Goal: Information Seeking & Learning: Find specific fact

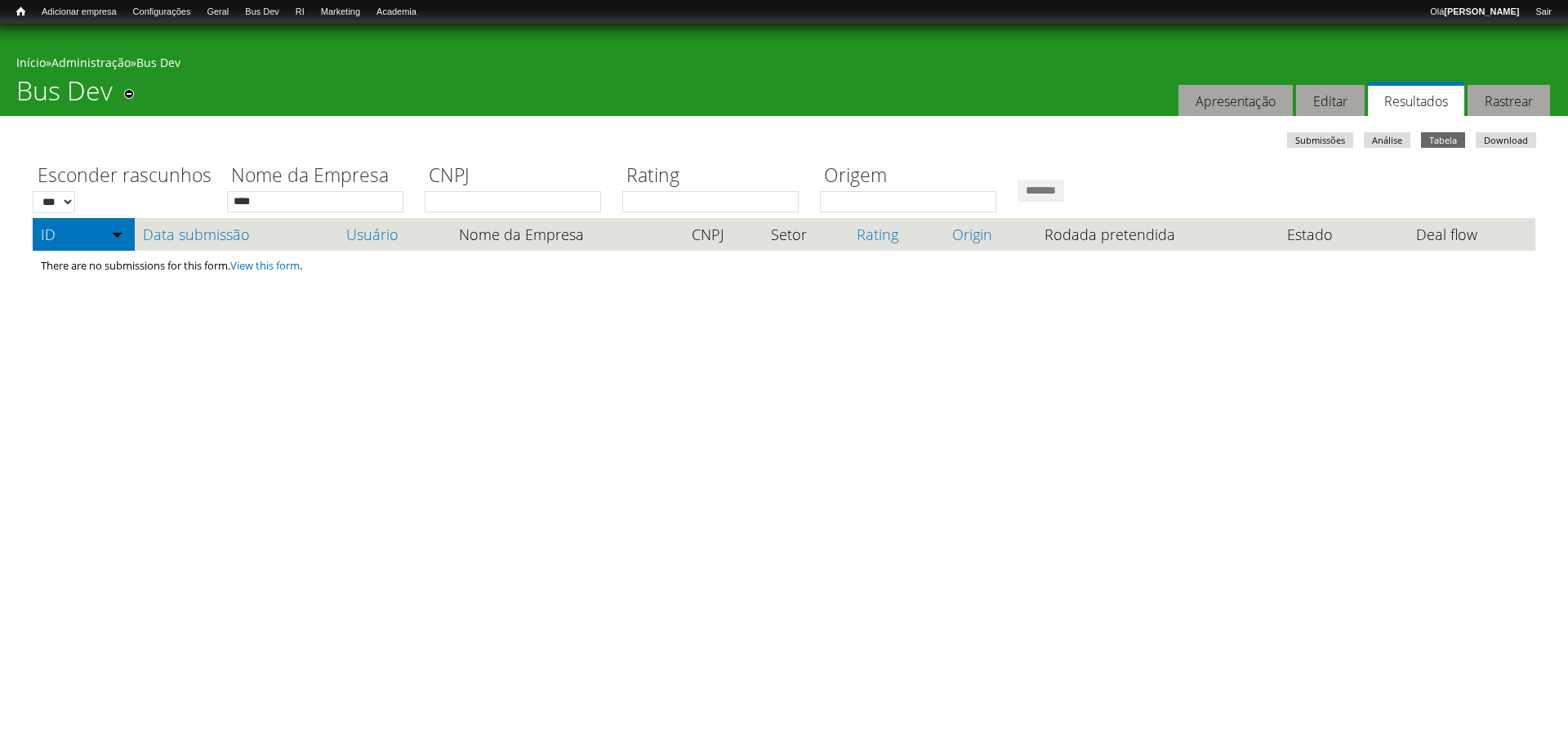
click at [310, 321] on html "Pular para o conteúdo principal Você está aqui Início » Administração » Bus Dev…" at bounding box center [784, 160] width 1568 height 321
click at [766, 116] on div "Abas secundárias Submissões Análise Tabela (aba ativa) Download Esconder rascun…" at bounding box center [784, 219] width 1503 height 205
drag, startPoint x: 931, startPoint y: 323, endPoint x: 788, endPoint y: 168, distance: 210.9
click at [927, 321] on html "Pular para o conteúdo principal Você está aqui Início » Administração » Bus Dev…" at bounding box center [784, 160] width 1568 height 321
click at [274, 73] on link "Webform table" at bounding box center [302, 69] width 131 height 18
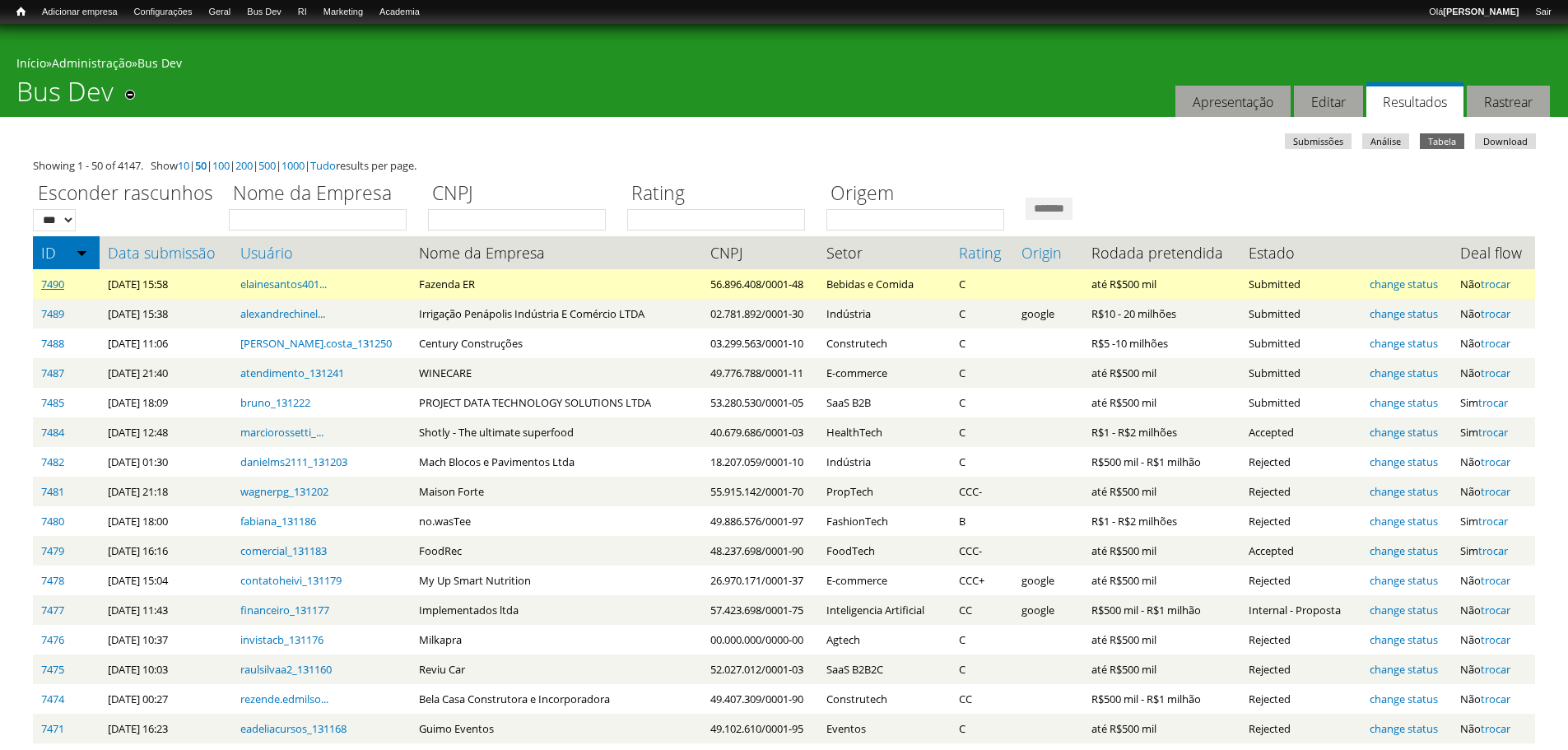
click at [51, 285] on link "7490" at bounding box center [53, 284] width 23 height 15
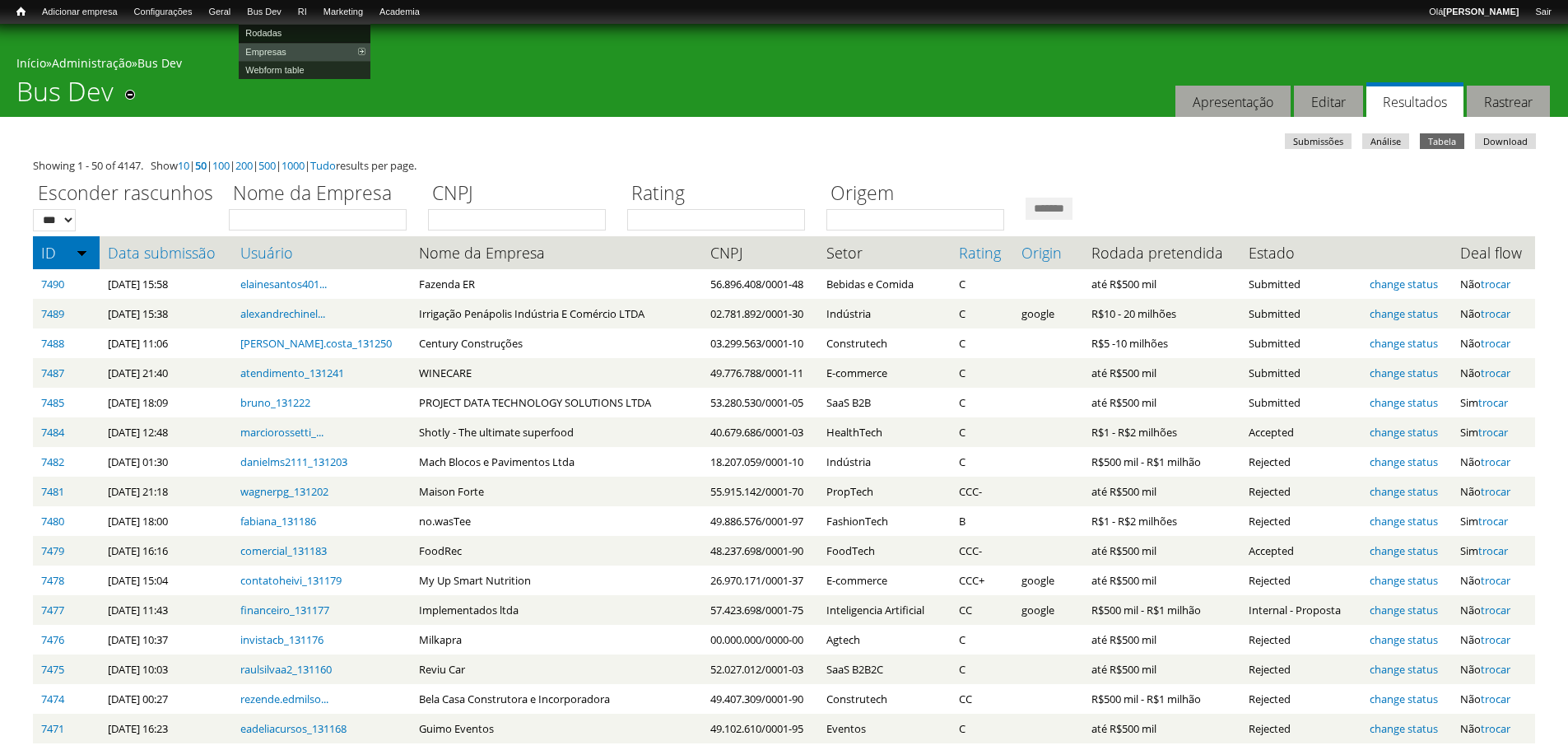
click at [286, 31] on link "Rodadas" at bounding box center [304, 33] width 132 height 18
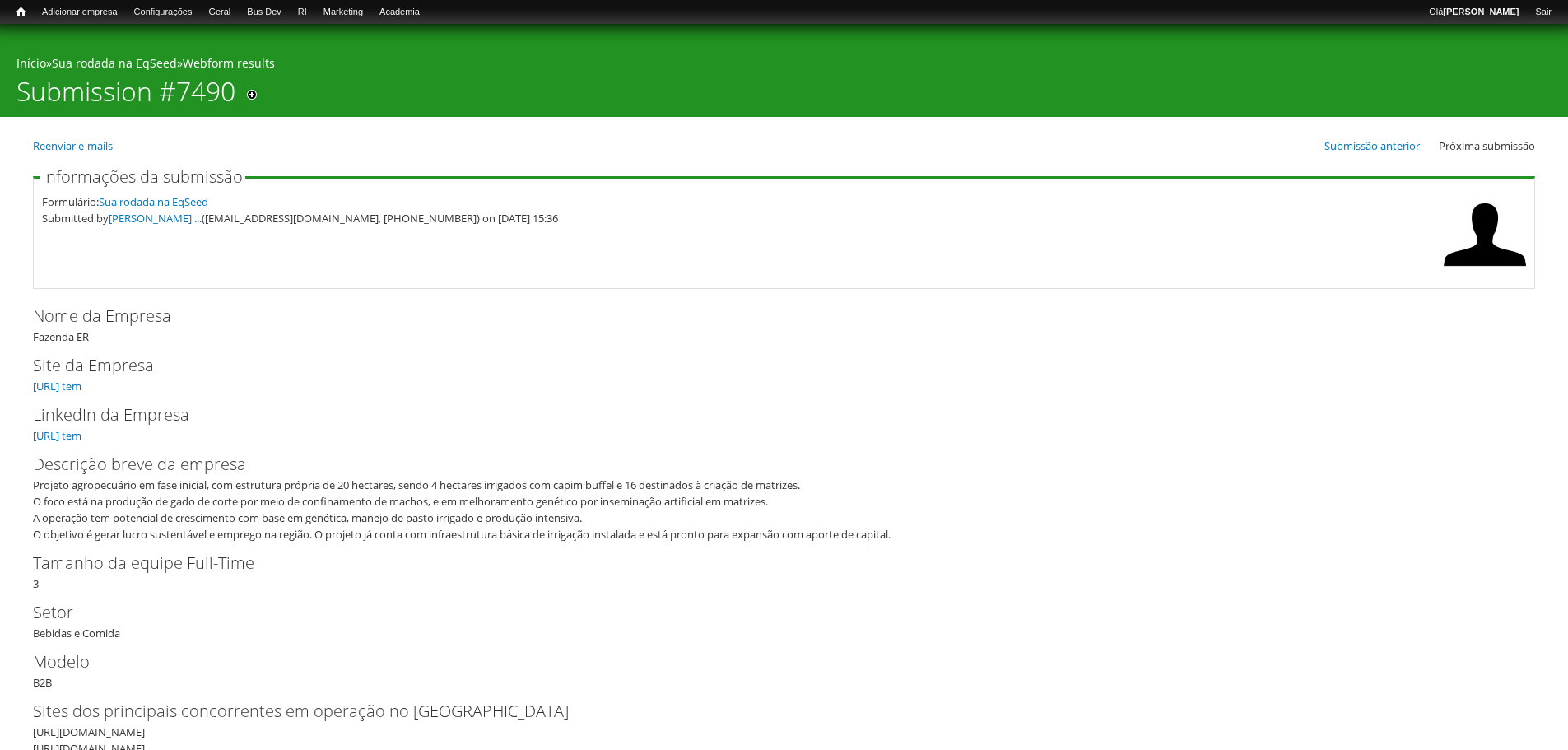
click at [626, 360] on label "Site da Empresa" at bounding box center [770, 366] width 1475 height 25
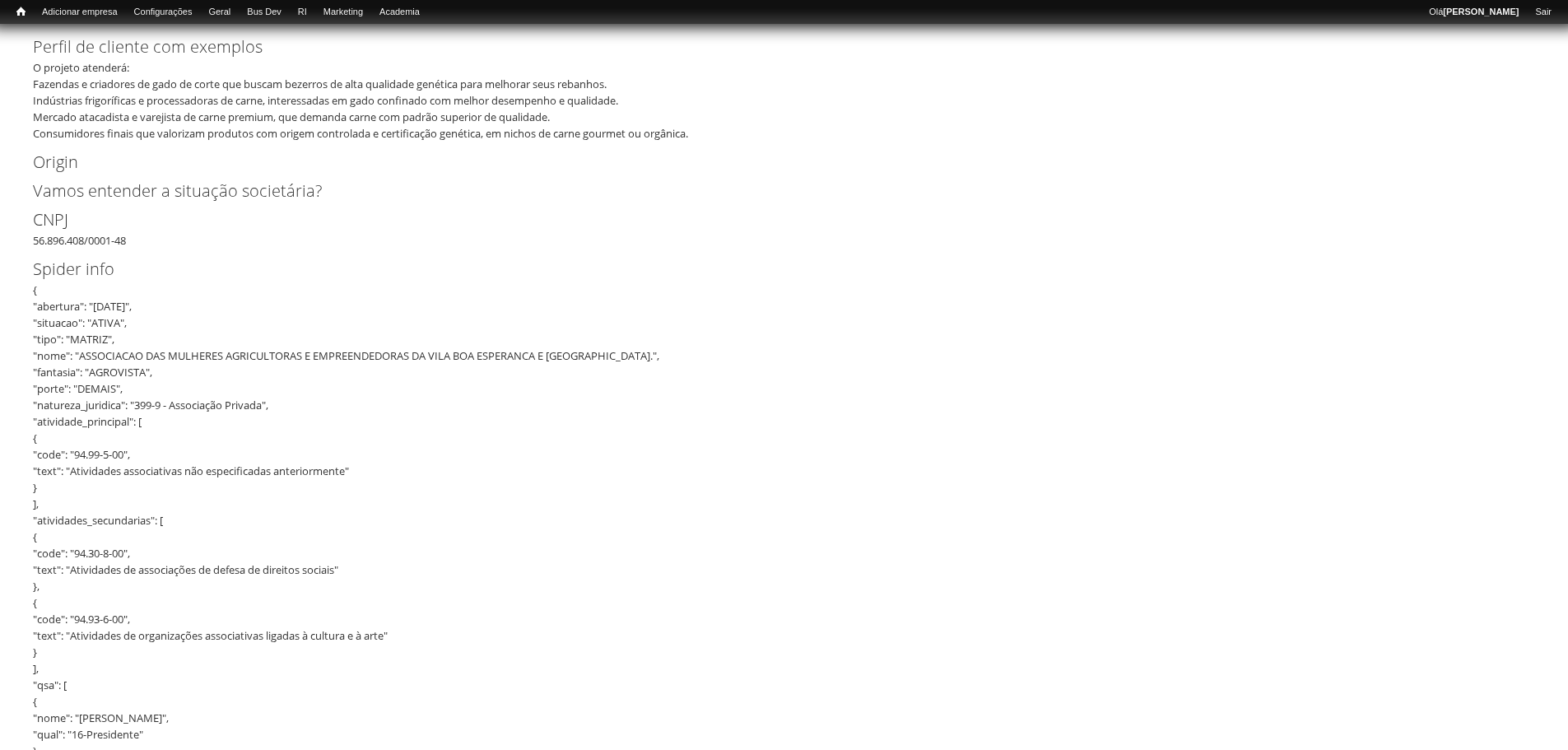
scroll to position [659, 0]
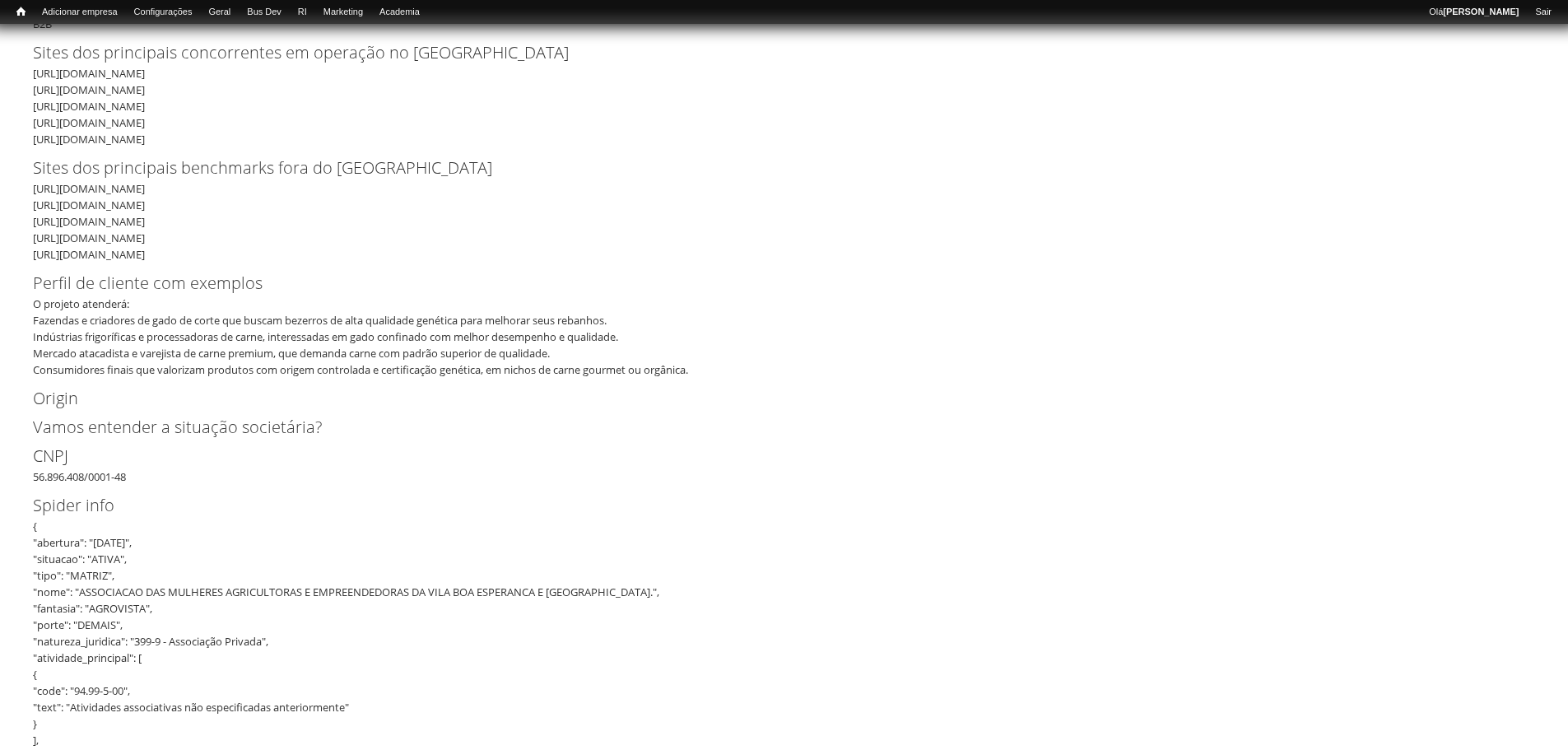
drag, startPoint x: 208, startPoint y: 172, endPoint x: 171, endPoint y: 174, distance: 37.1
click at [202, 172] on label "Sites dos principais benchmarks fora do Brasil" at bounding box center [770, 167] width 1475 height 25
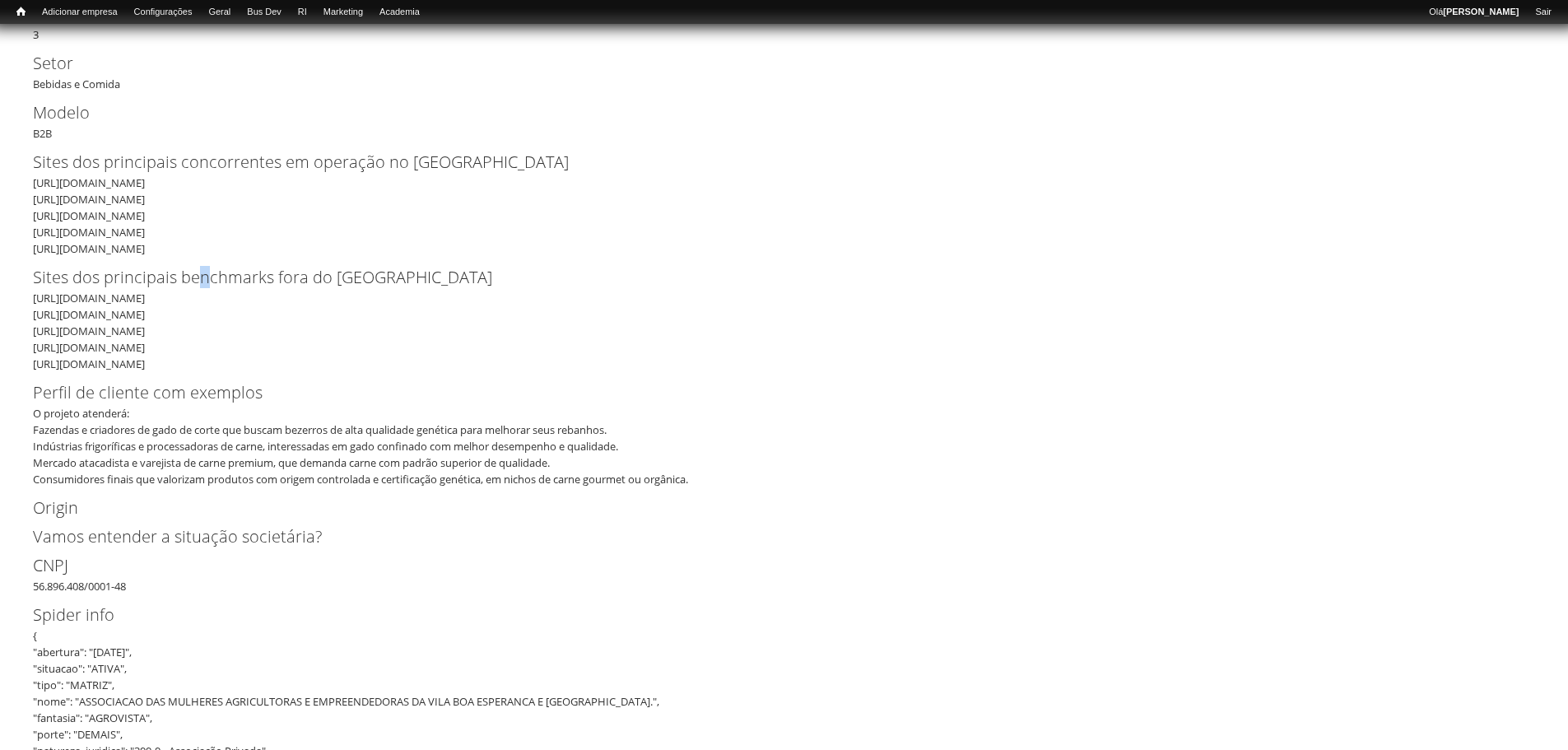
scroll to position [0, 0]
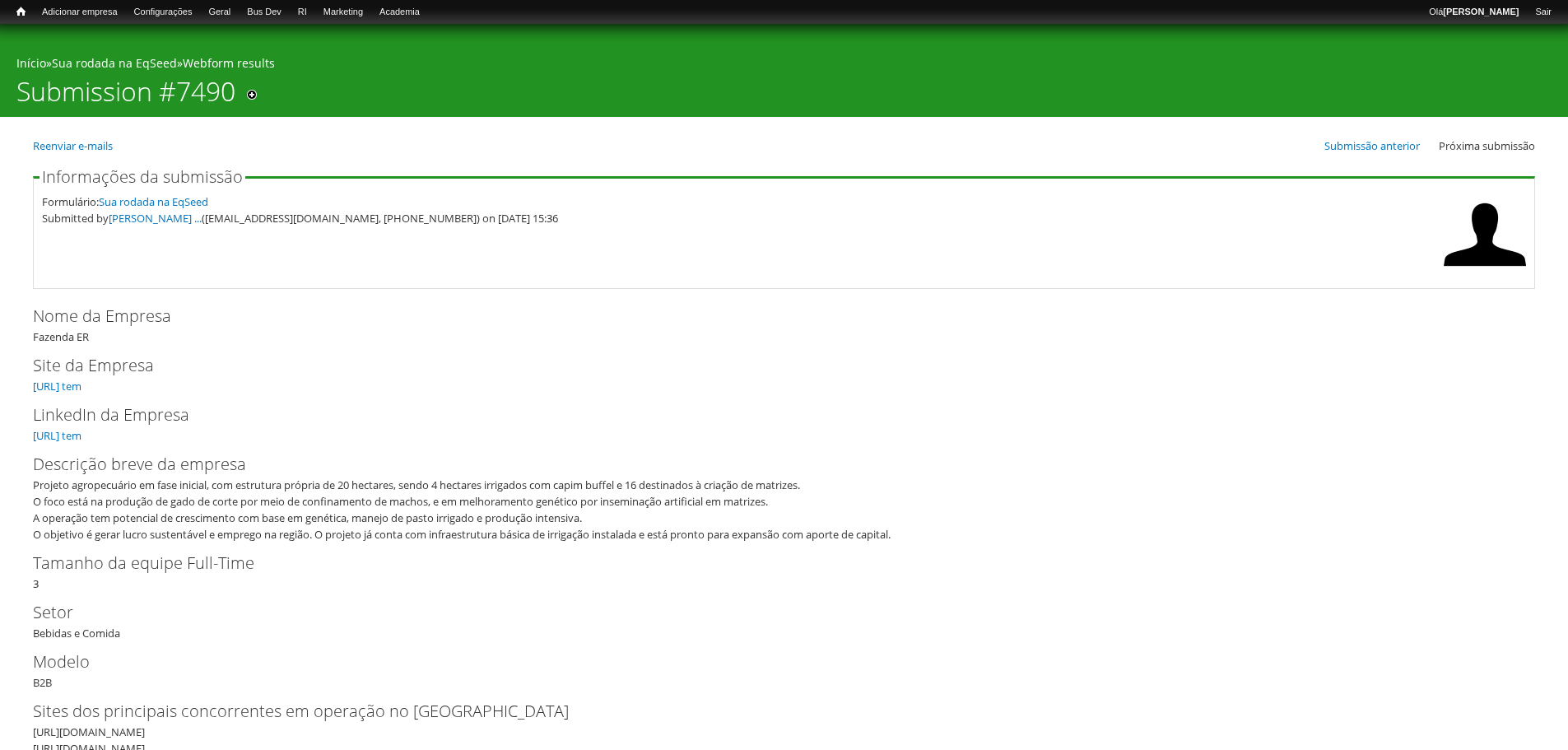
drag, startPoint x: 154, startPoint y: 392, endPoint x: 160, endPoint y: 372, distance: 20.9
click at [155, 383] on div "Site da Empresa https://Não tem" at bounding box center [784, 374] width 1502 height 41
click at [161, 376] on label "Site da Empresa" at bounding box center [770, 366] width 1475 height 25
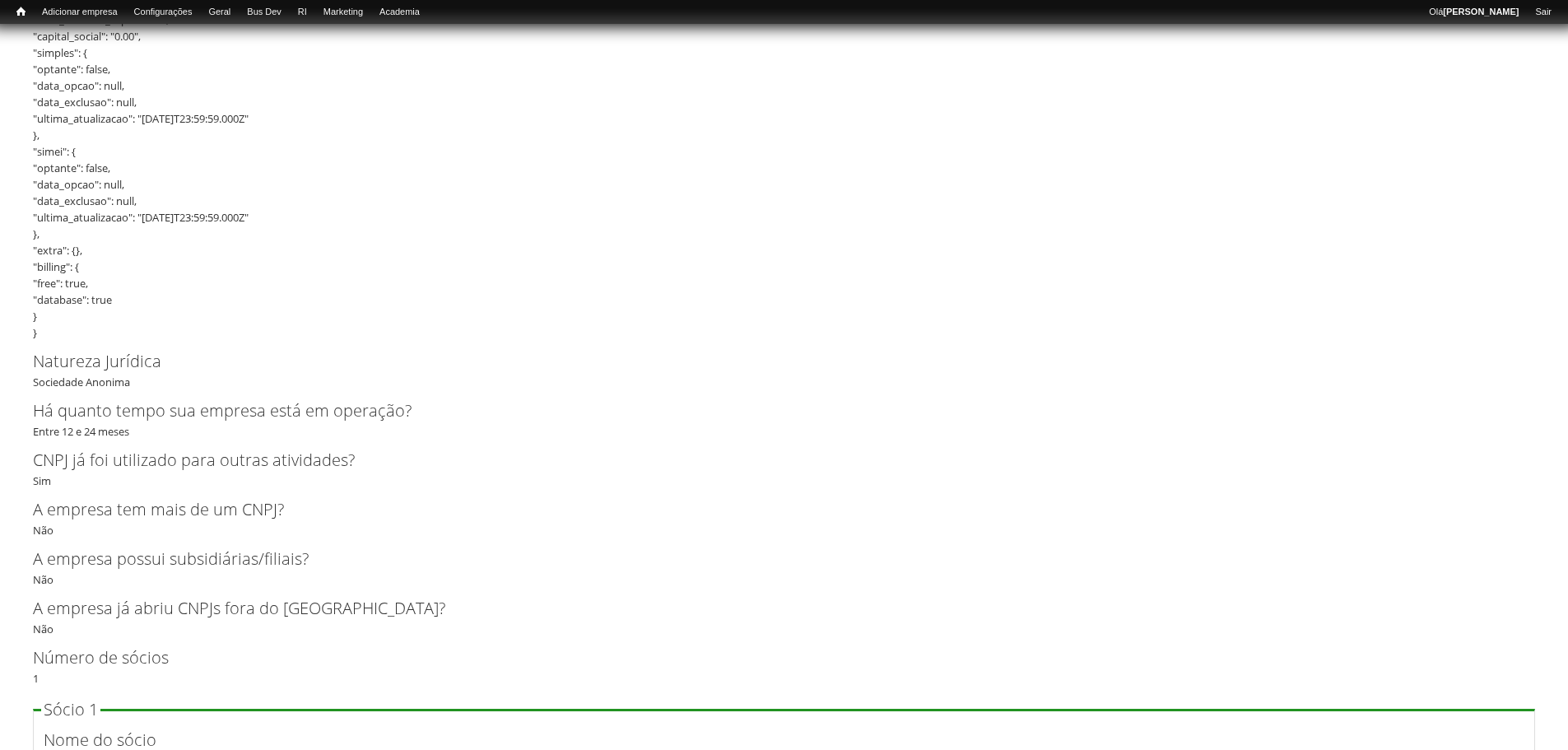
scroll to position [2058, 0]
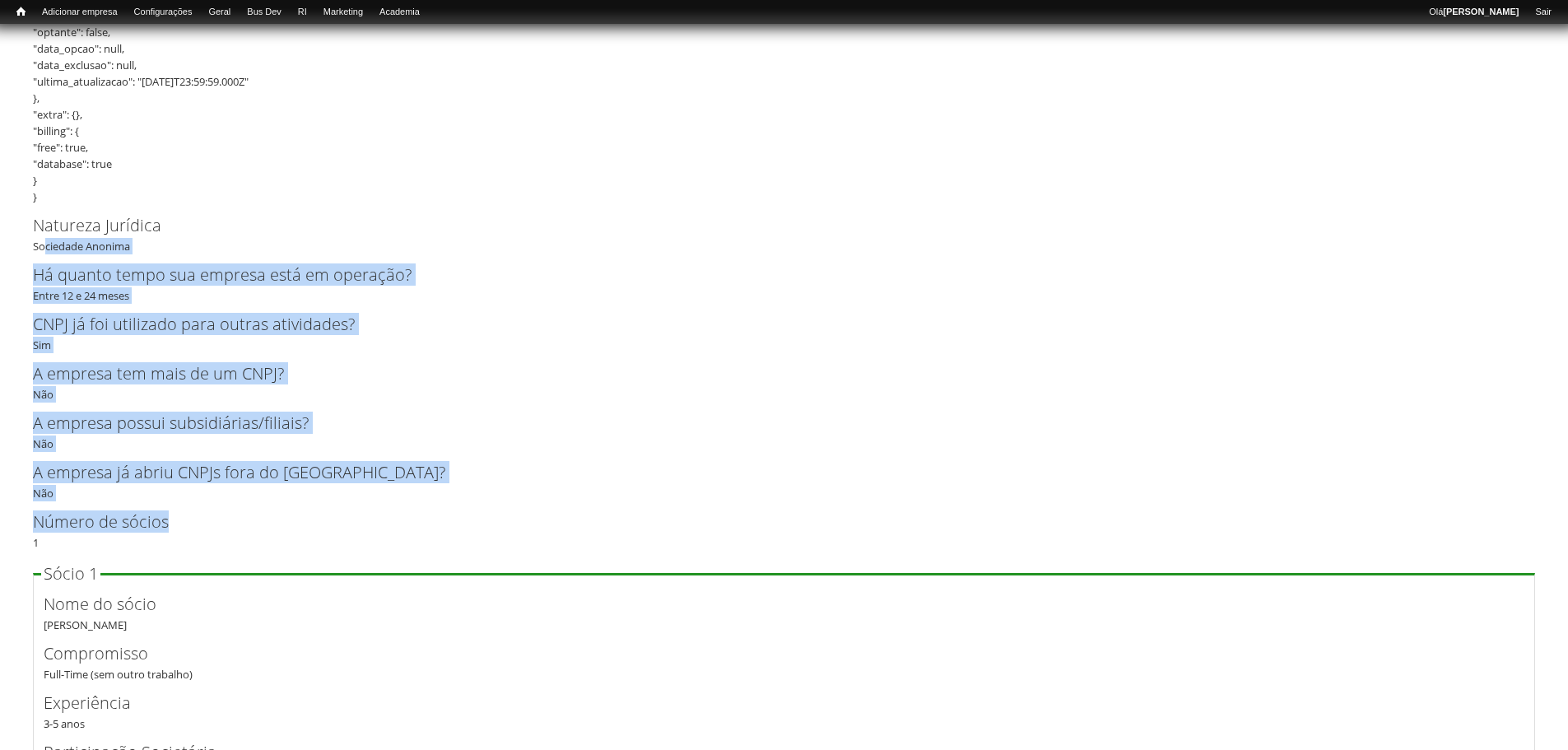
drag, startPoint x: 37, startPoint y: 267, endPoint x: 173, endPoint y: 516, distance: 283.7
click at [134, 503] on div "Nome da Empresa Fazenda ER Site da Empresa https://Não tem LinkedIn da Empresa …" at bounding box center [784, 53] width 1502 height 3614
click at [58, 390] on div "A empresa tem mais de um CNPJ? Não" at bounding box center [784, 382] width 1502 height 41
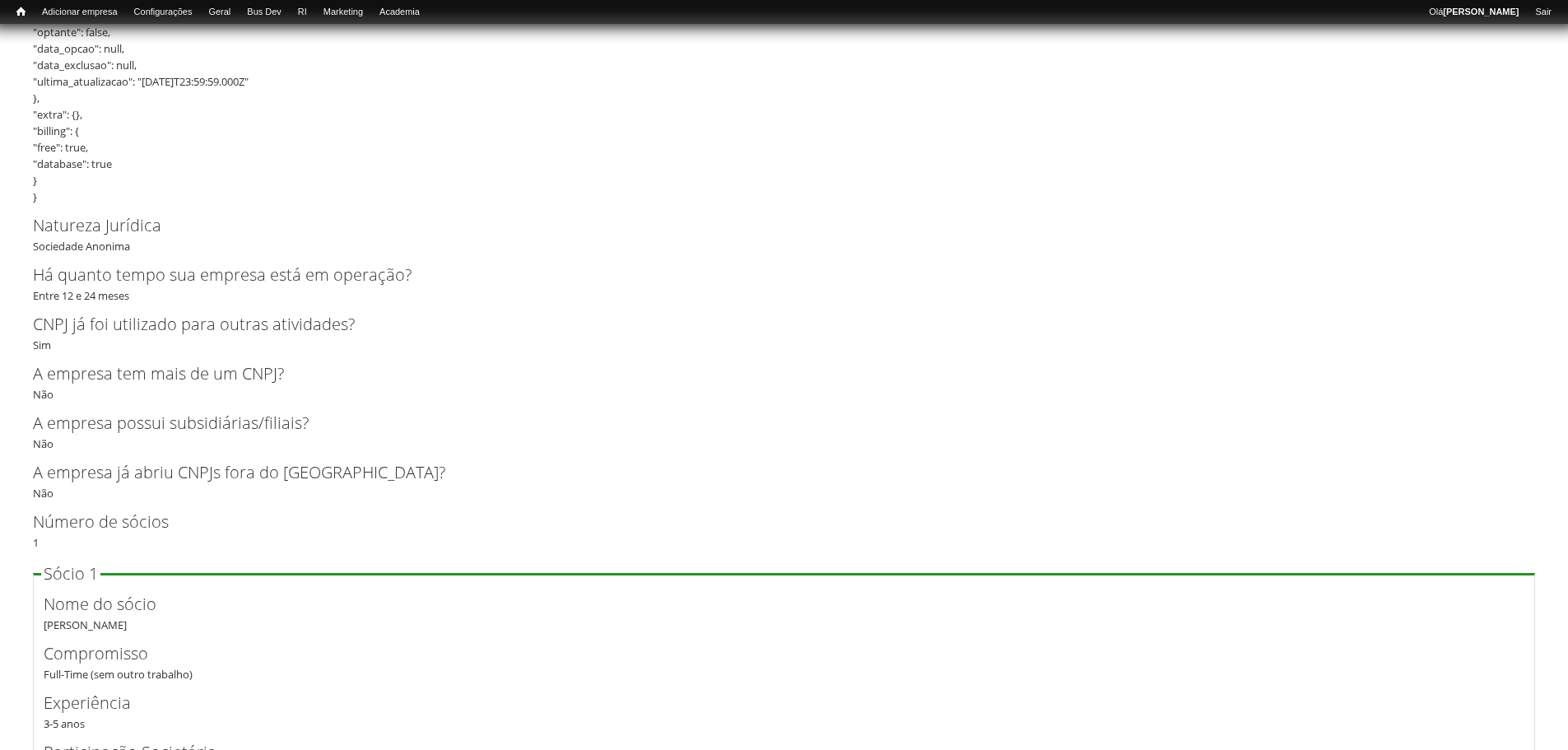
click at [45, 394] on div "A empresa tem mais de um CNPJ? Não" at bounding box center [784, 382] width 1502 height 41
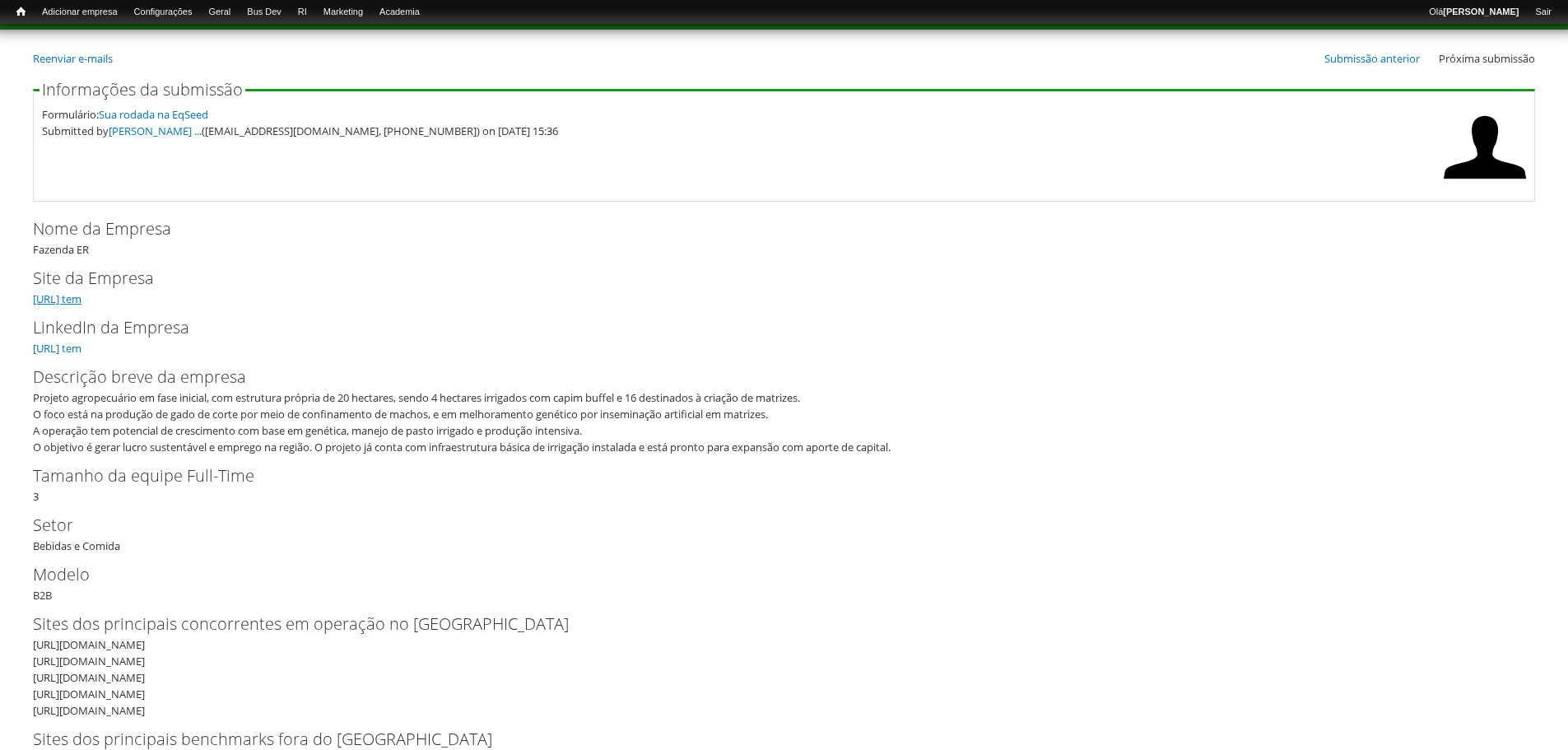
scroll to position [165, 0]
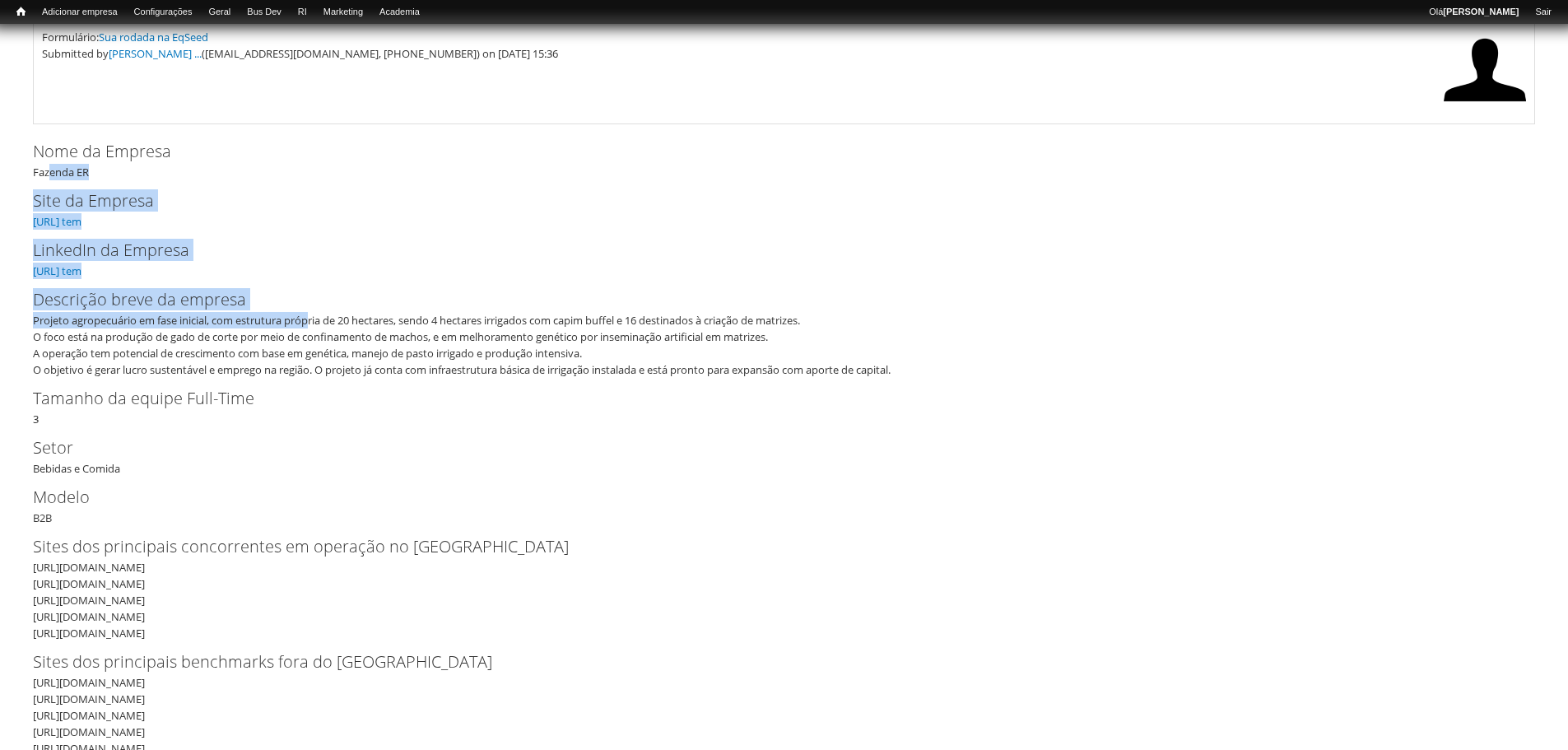
drag, startPoint x: 43, startPoint y: 168, endPoint x: 314, endPoint y: 322, distance: 311.7
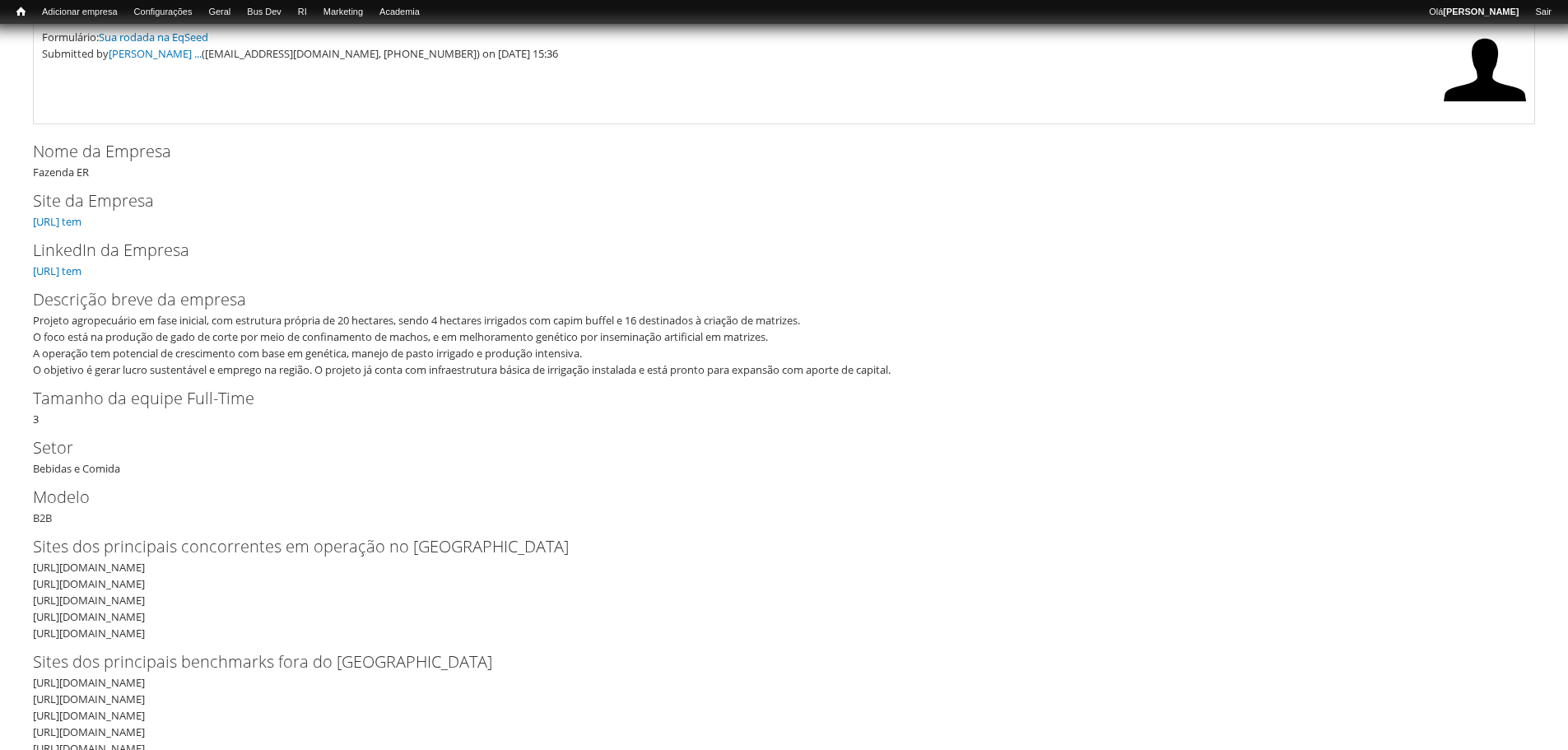
click at [146, 351] on div "Projeto agropecuário em fase inicial, com estrutura própria de 20 hectares, sen…" at bounding box center [778, 345] width 1491 height 66
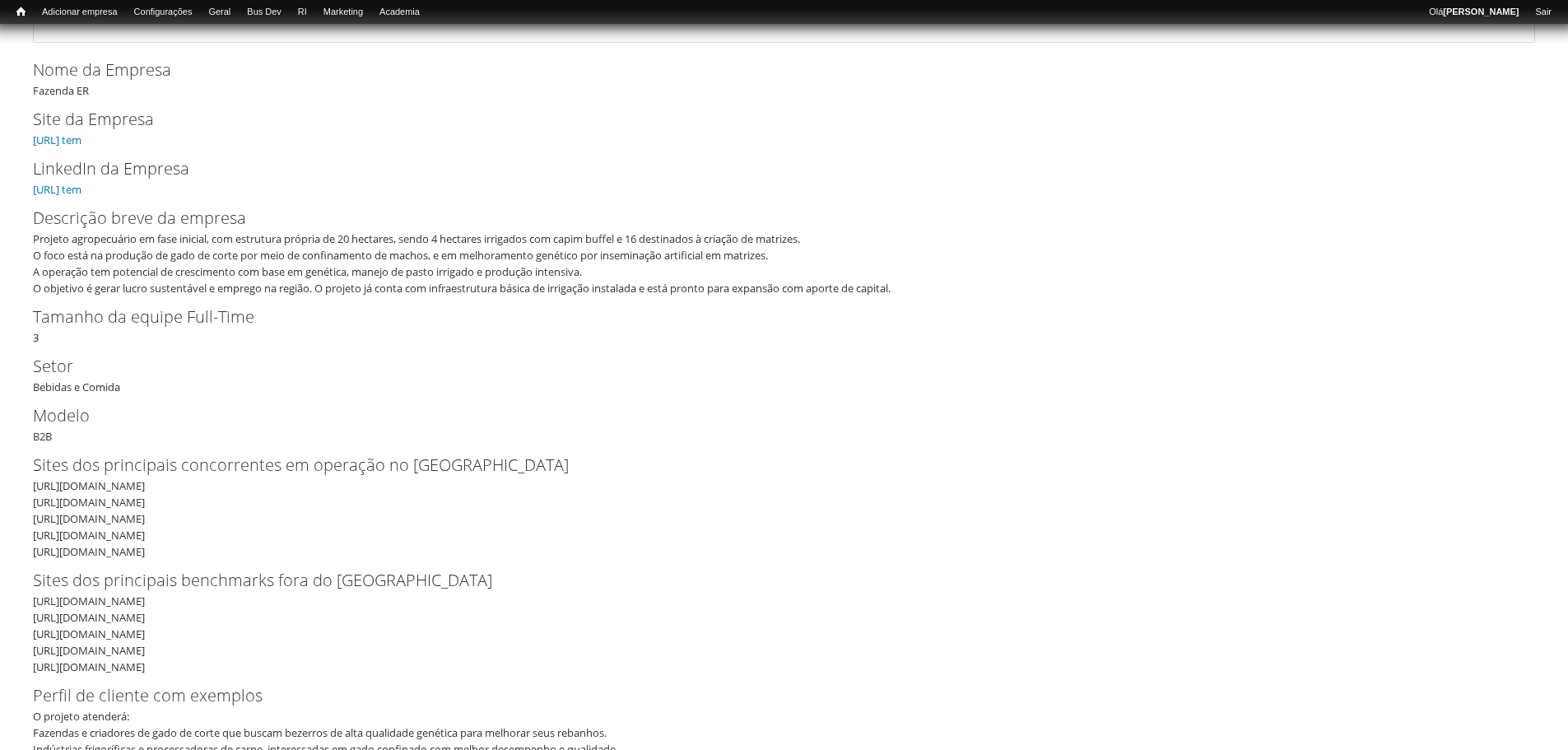
scroll to position [82, 0]
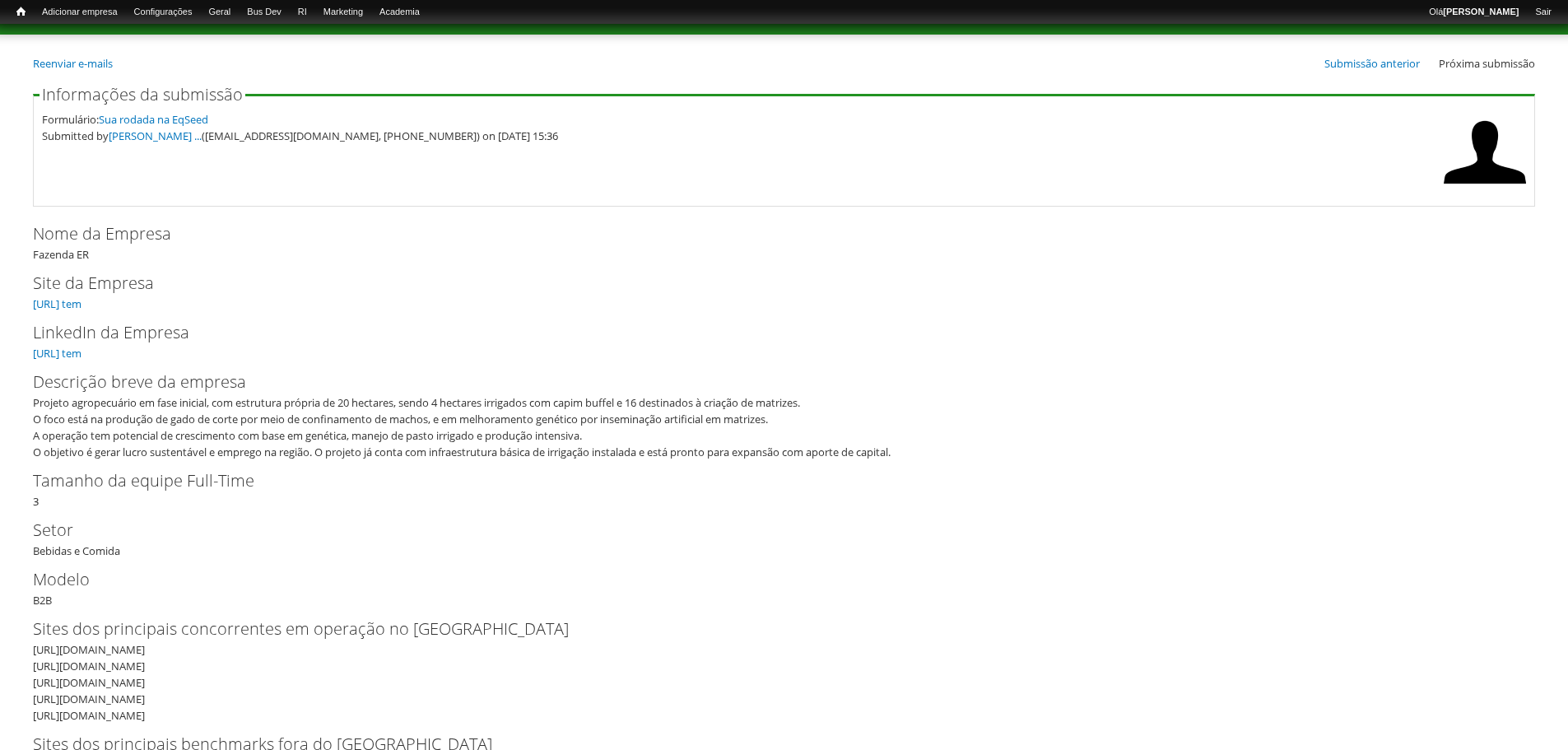
click at [103, 337] on label "LinkedIn da Empresa" at bounding box center [770, 332] width 1475 height 25
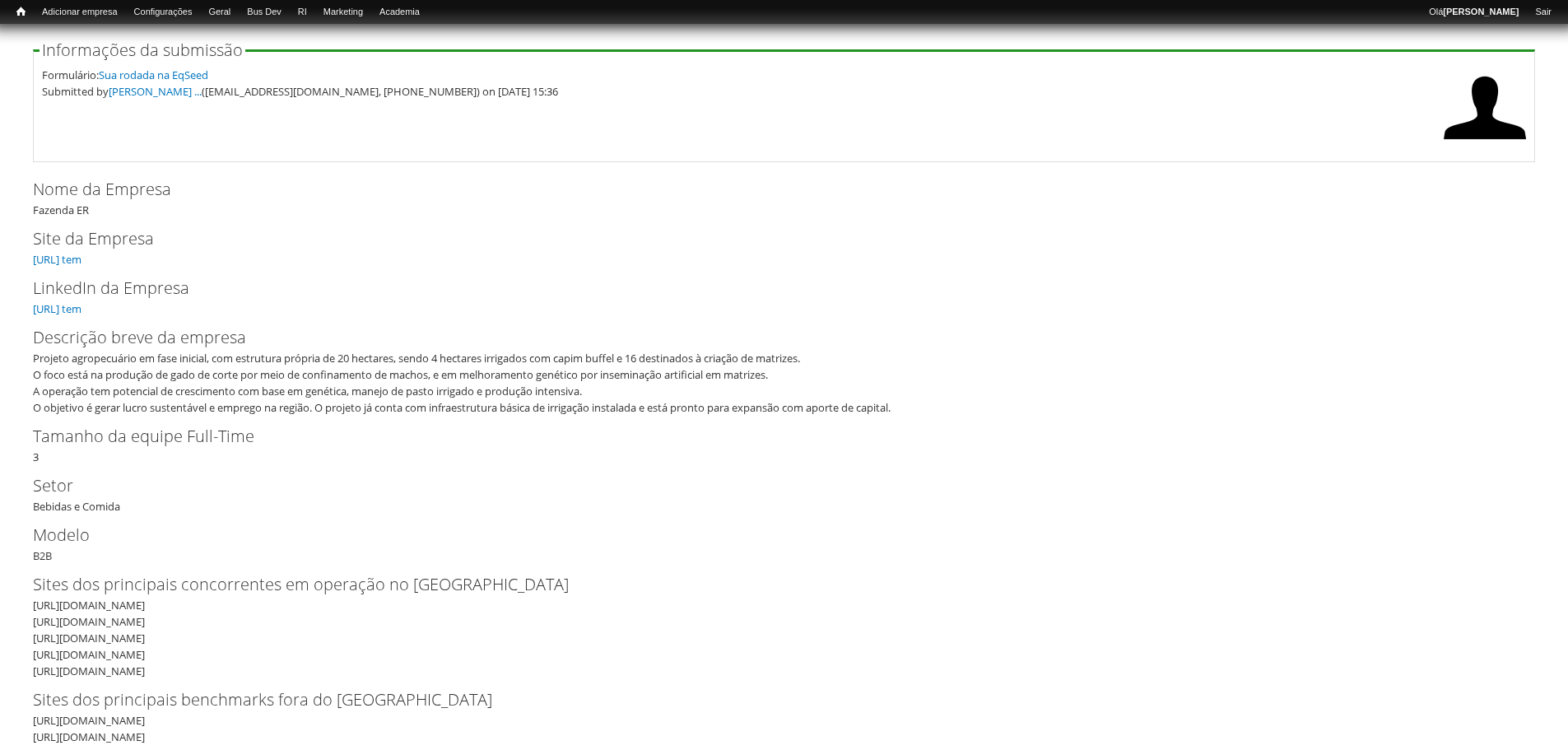
scroll to position [165, 0]
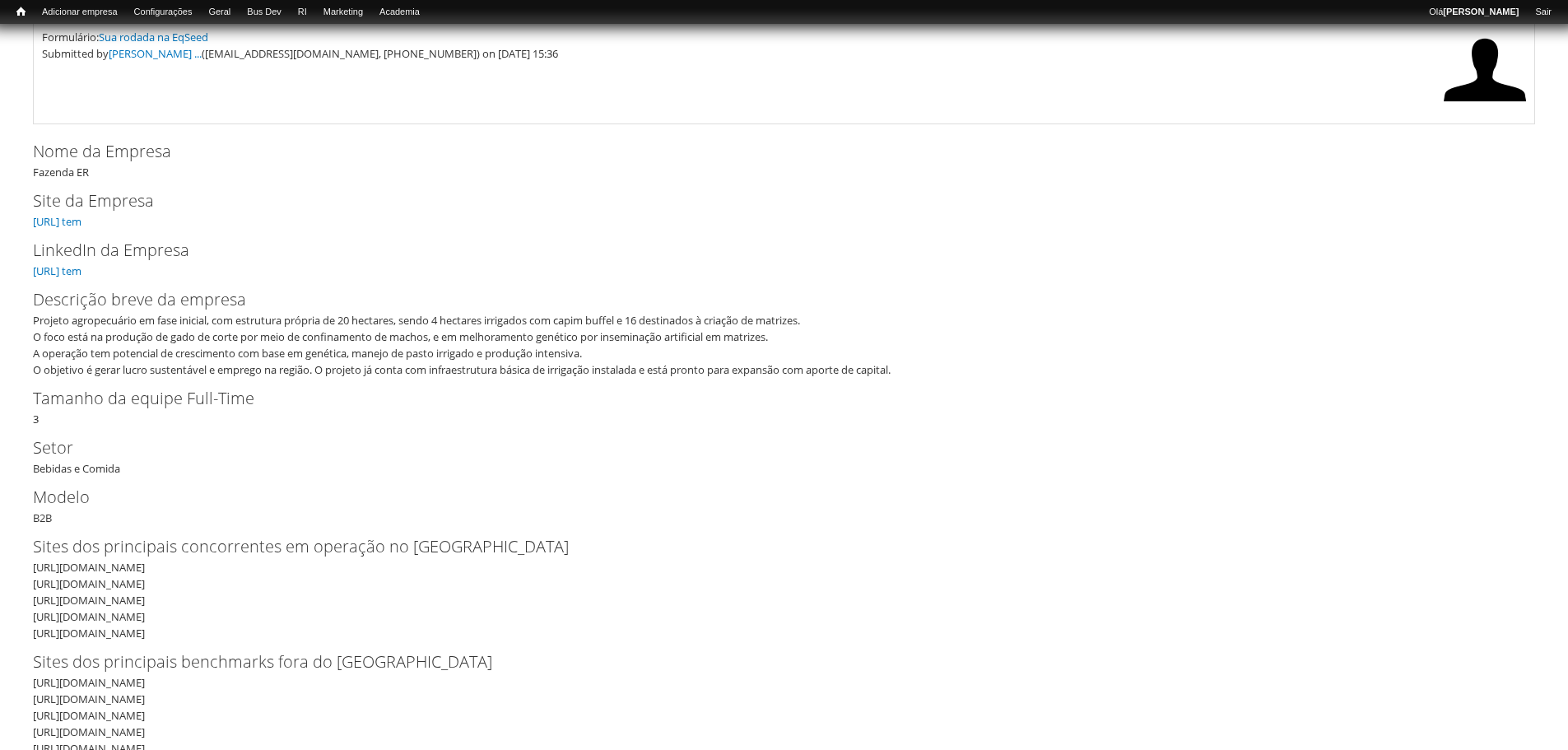
click at [64, 292] on label "Descrição breve da empresa" at bounding box center [770, 299] width 1475 height 25
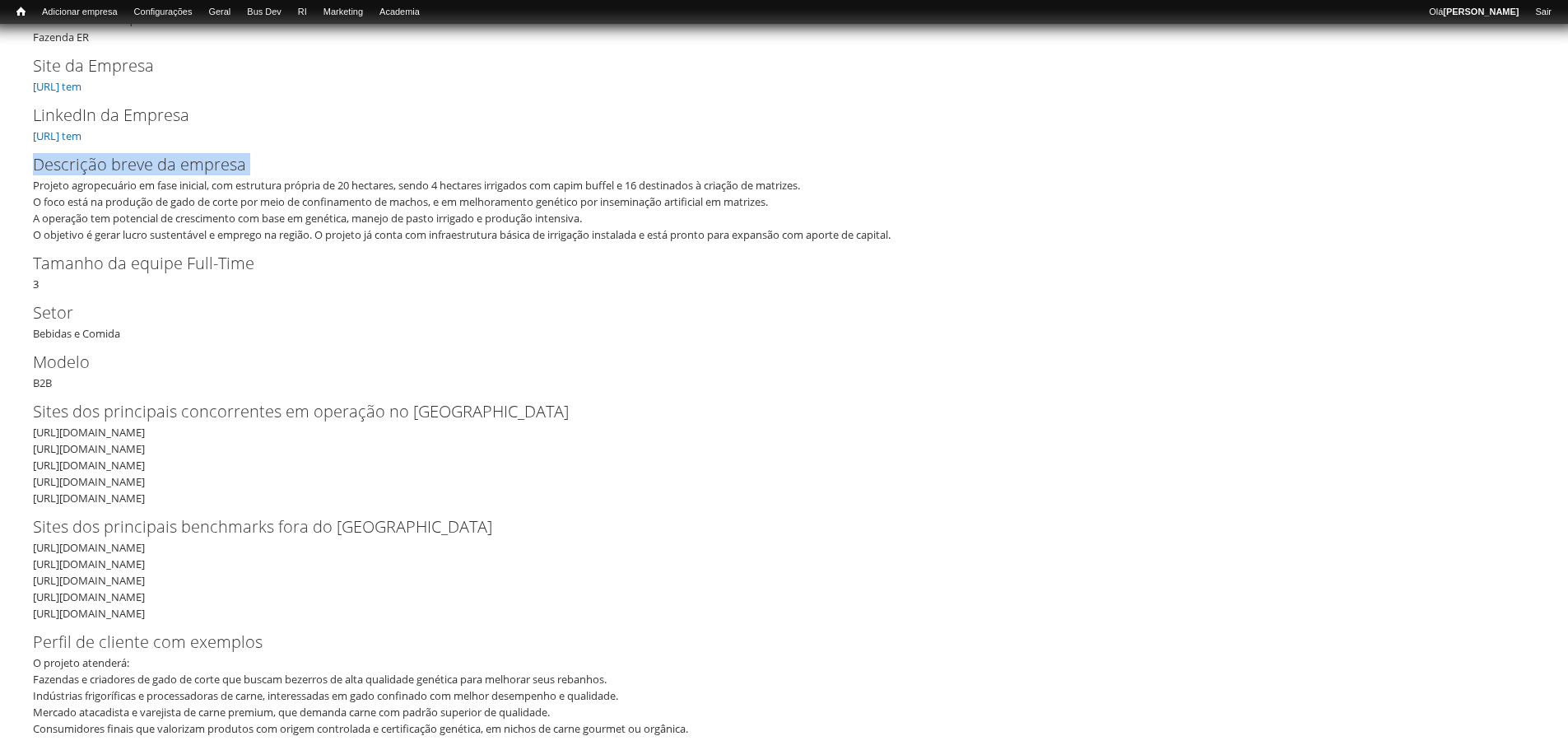
scroll to position [329, 0]
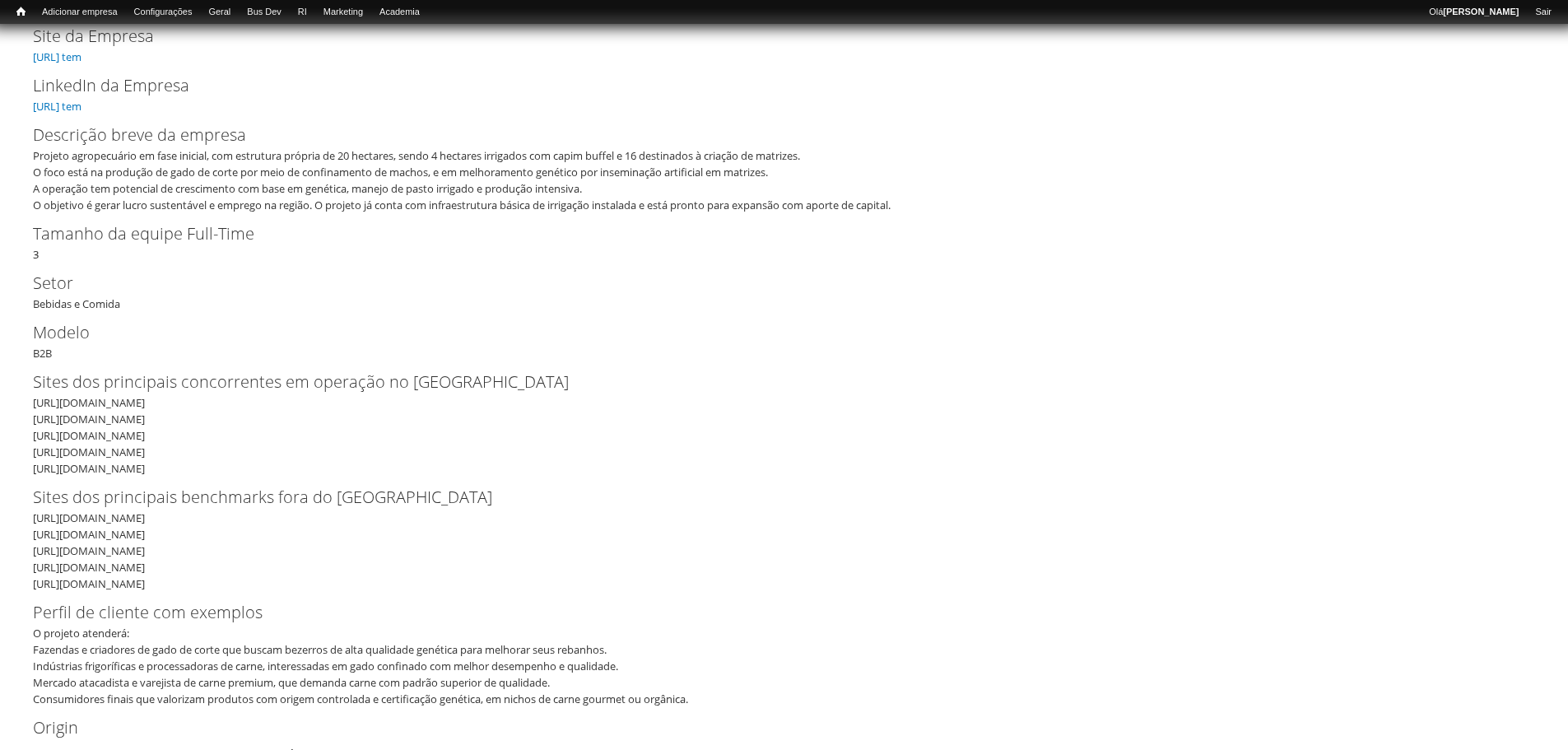
click at [58, 284] on label "Setor" at bounding box center [770, 283] width 1475 height 25
drag, startPoint x: 40, startPoint y: 278, endPoint x: 137, endPoint y: 309, distance: 101.8
drag, startPoint x: 137, startPoint y: 309, endPoint x: 105, endPoint y: 297, distance: 34.2
click at [137, 306] on div "Setor Bebidas e Comida" at bounding box center [784, 291] width 1502 height 41
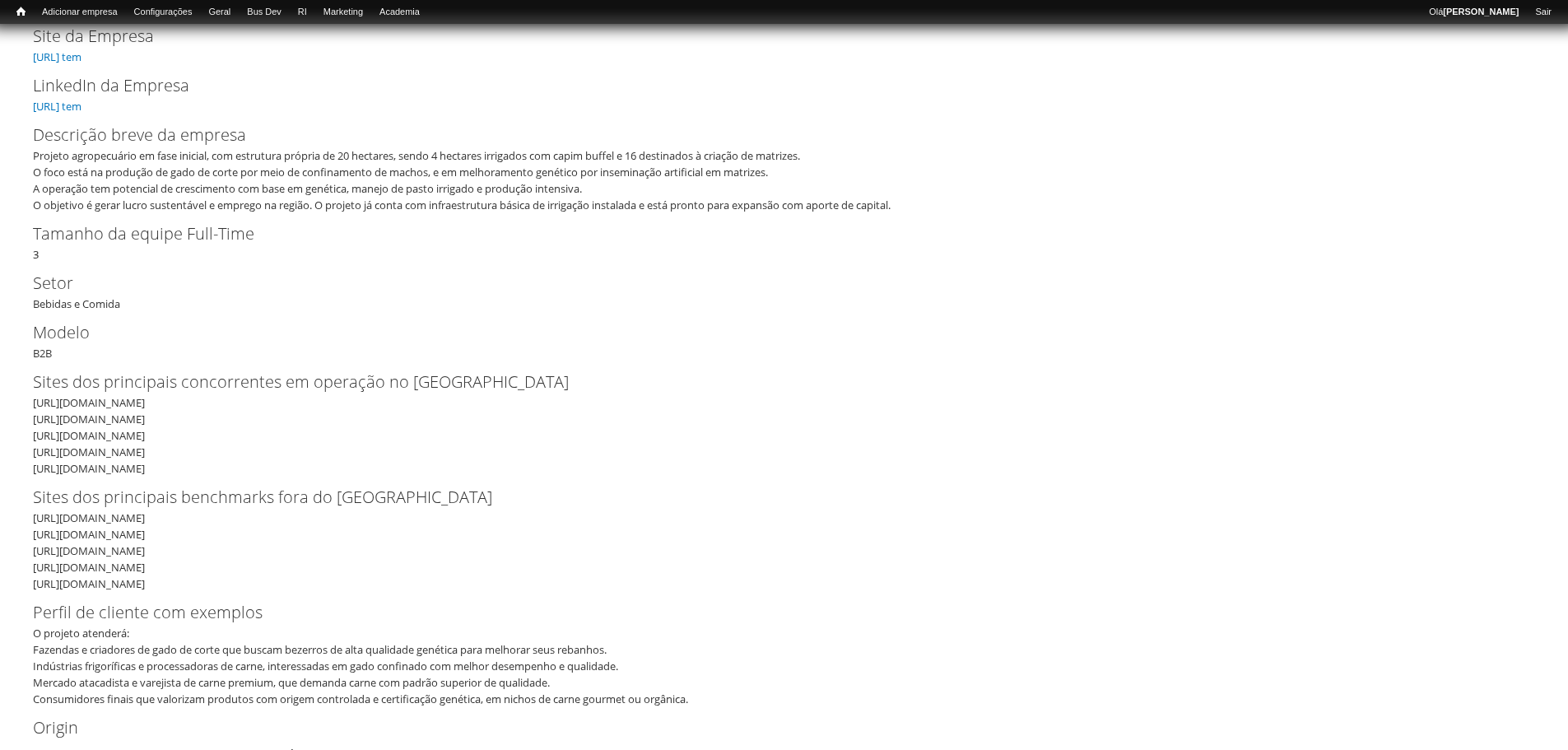
click at [35, 272] on label "Setor" at bounding box center [770, 283] width 1475 height 25
drag, startPoint x: 30, startPoint y: 284, endPoint x: 128, endPoint y: 316, distance: 103.1
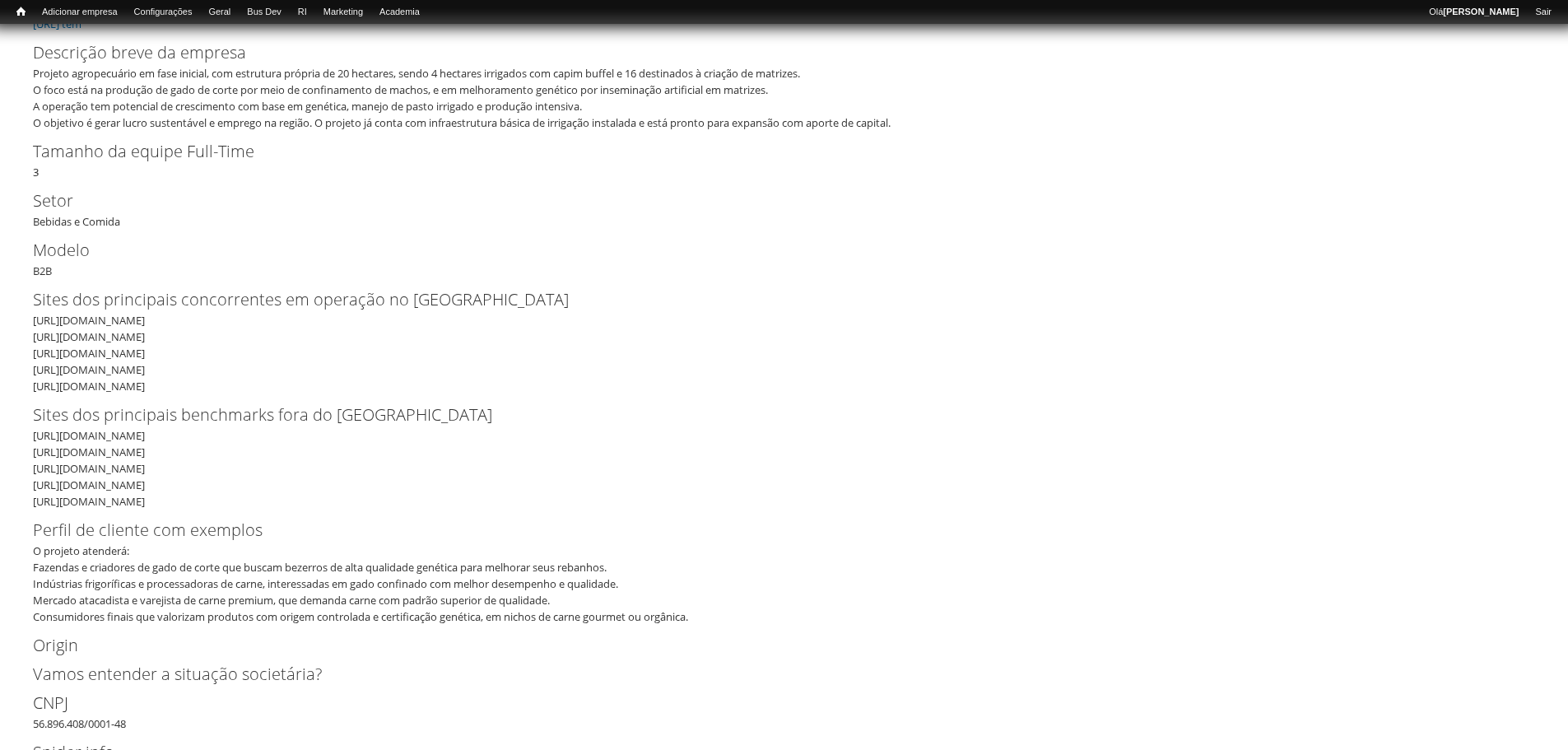
click at [44, 263] on div "Modelo B2B" at bounding box center [784, 259] width 1502 height 41
click at [41, 261] on label "Modelo" at bounding box center [770, 250] width 1475 height 25
click at [37, 274] on div "Modelo B2B" at bounding box center [784, 259] width 1502 height 41
click at [50, 272] on div "Modelo B2B" at bounding box center [784, 259] width 1502 height 41
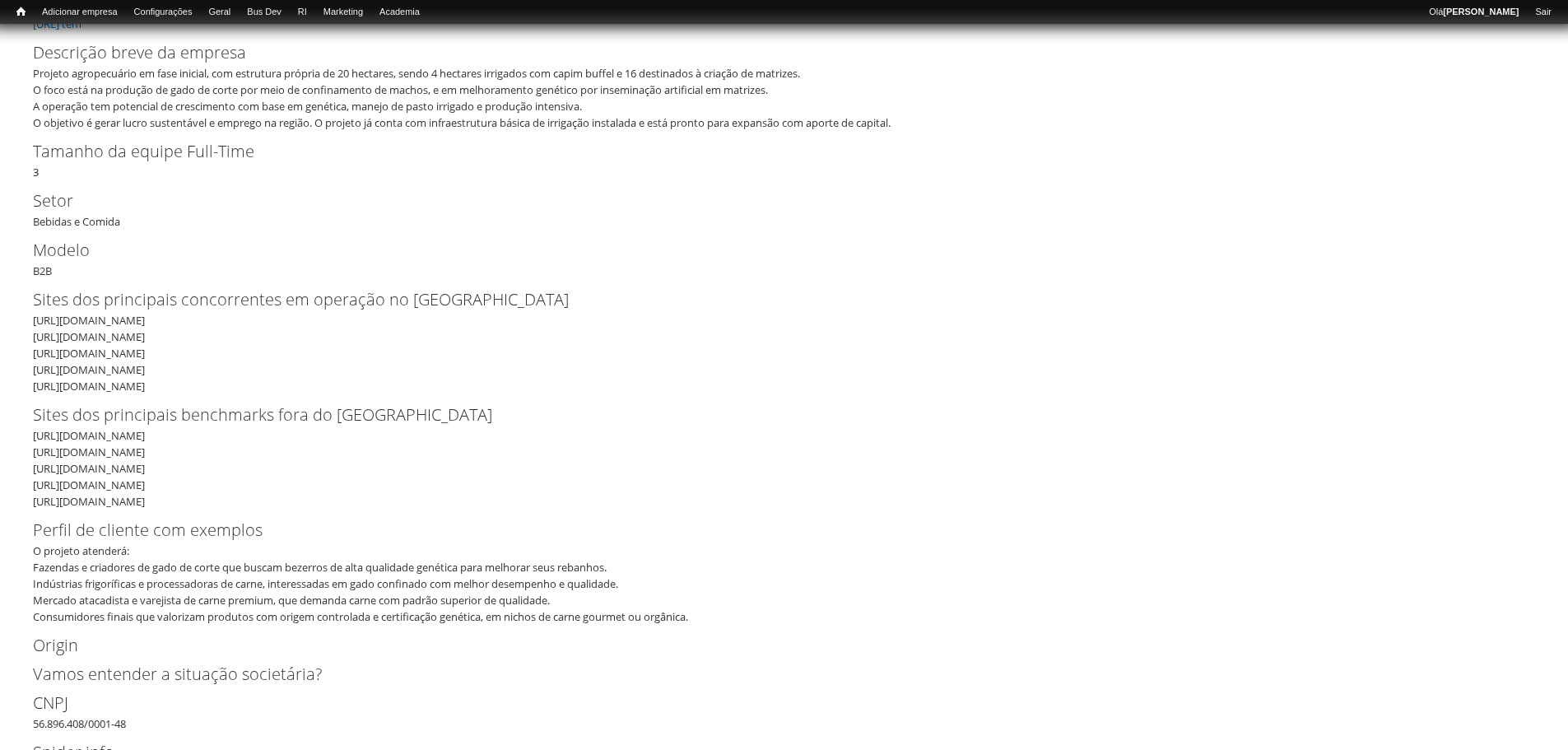
click at [50, 272] on div "Modelo B2B" at bounding box center [784, 259] width 1502 height 41
drag, startPoint x: 203, startPoint y: 498, endPoint x: 16, endPoint y: 294, distance: 276.7
